Goal: Find specific page/section: Find specific page/section

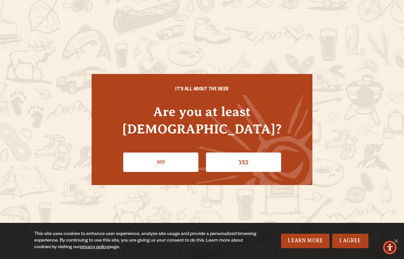
click at [246, 153] on link "Yes" at bounding box center [243, 162] width 75 height 19
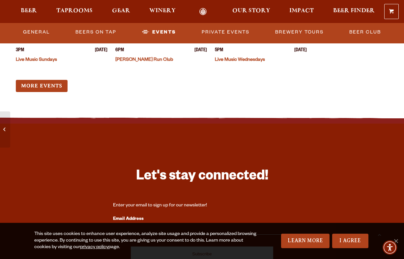
scroll to position [2860, 0]
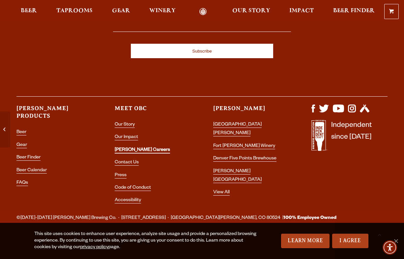
click at [136, 149] on link "[PERSON_NAME] Careers" at bounding box center [142, 151] width 55 height 6
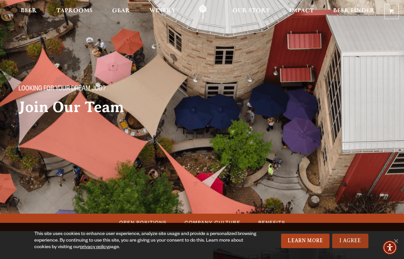
click at [356, 243] on link "I Agree" at bounding box center [350, 241] width 36 height 14
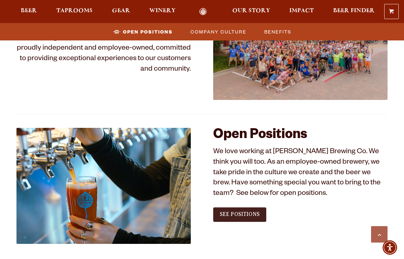
scroll to position [281, 0]
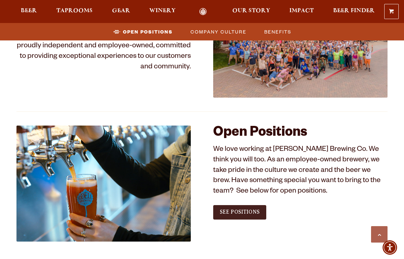
click at [237, 212] on span "See Positions" at bounding box center [240, 212] width 40 height 6
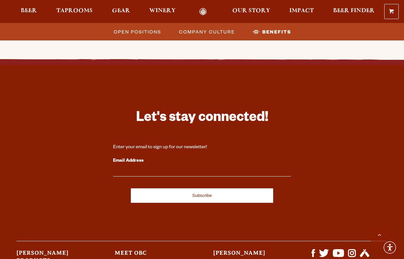
scroll to position [1107, 0]
